Goal: Use online tool/utility: Utilize a website feature to perform a specific function

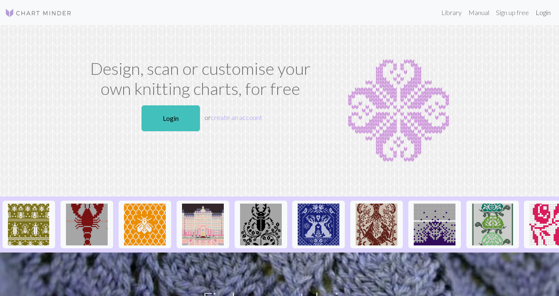
click at [542, 12] on link "Login" at bounding box center [543, 12] width 22 height 17
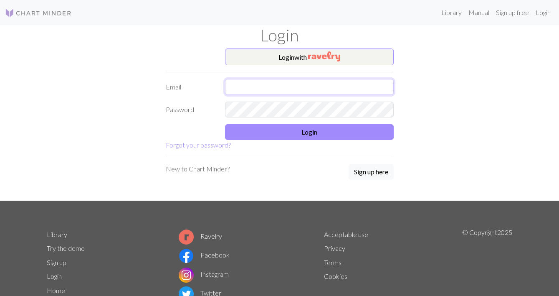
type input "hhuizenga@icloud.com"
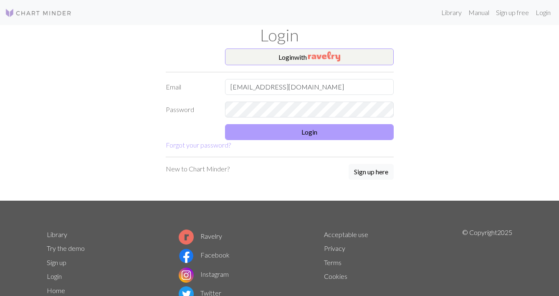
click at [294, 127] on button "Login" at bounding box center [309, 132] width 169 height 16
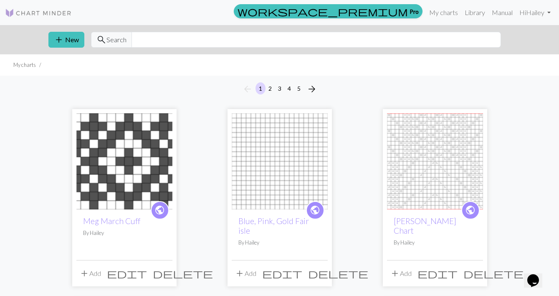
click at [300, 89] on button "5" at bounding box center [299, 88] width 10 height 12
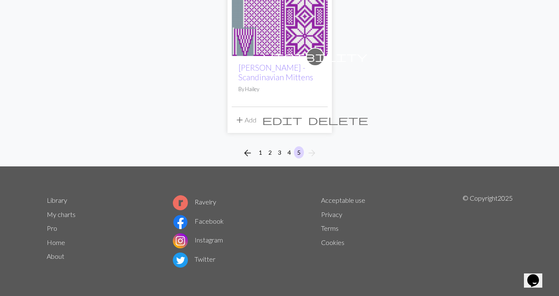
scroll to position [715, 0]
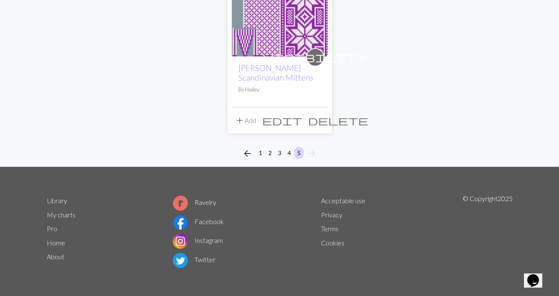
click at [281, 41] on img at bounding box center [280, 8] width 96 height 96
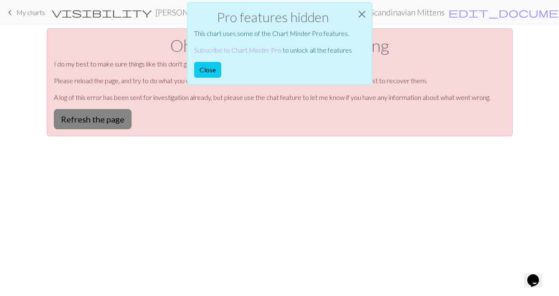
click at [89, 114] on button "Refresh the page" at bounding box center [93, 119] width 78 height 20
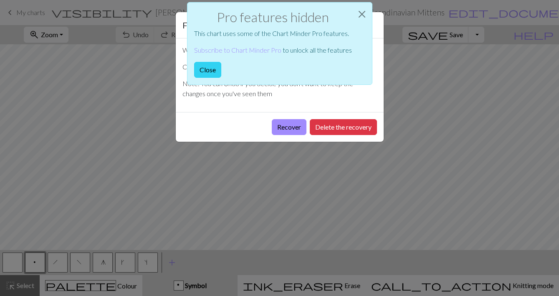
click at [211, 68] on button "Close" at bounding box center [207, 70] width 27 height 16
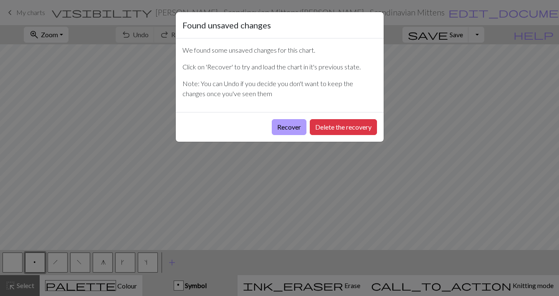
click at [293, 126] on button "Recover" at bounding box center [289, 127] width 35 height 16
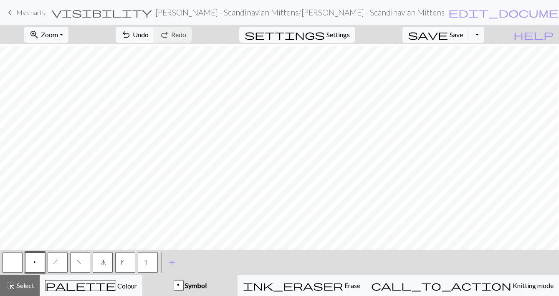
scroll to position [364, 0]
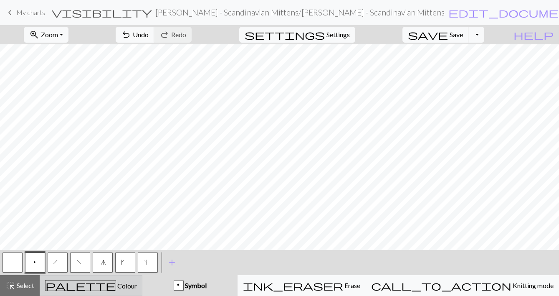
click at [131, 282] on div "palette Colour Colour" at bounding box center [91, 285] width 92 height 11
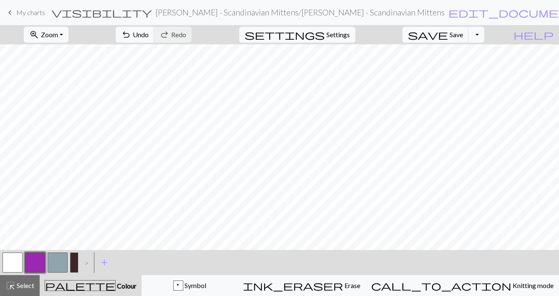
click at [13, 261] on button "button" at bounding box center [13, 262] width 20 height 20
click at [39, 259] on button "button" at bounding box center [35, 262] width 20 height 20
